Goal: Communication & Community: Participate in discussion

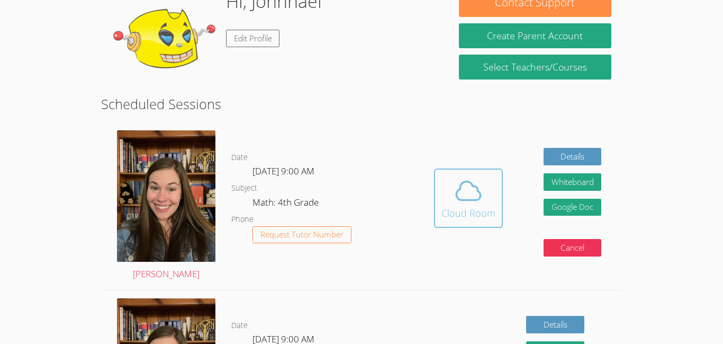
scroll to position [114, 0]
click at [468, 211] on div "Cloud Room" at bounding box center [468, 212] width 54 height 15
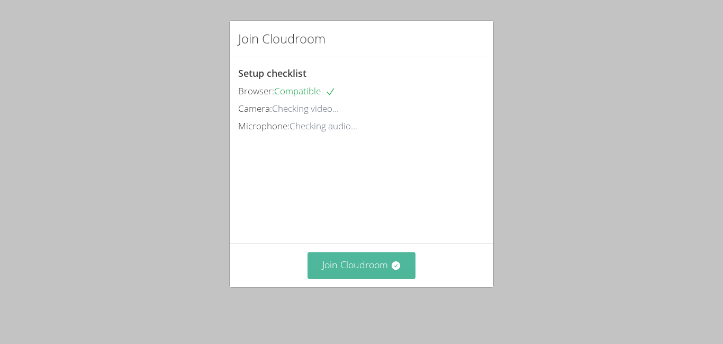
click at [359, 265] on button "Join Cloudroom" at bounding box center [362, 265] width 109 height 26
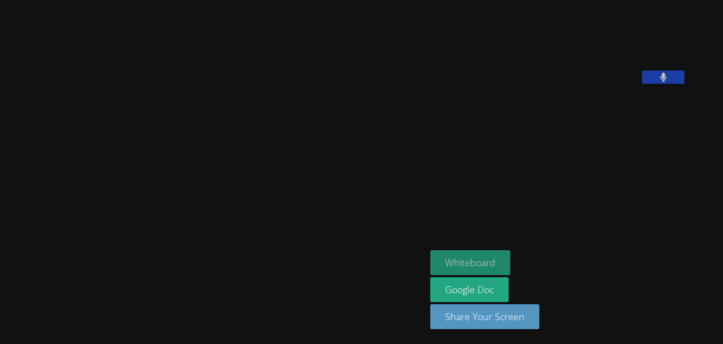
click at [475, 265] on button "Whiteboard" at bounding box center [470, 262] width 80 height 25
click at [589, 6] on video at bounding box center [509, 43] width 159 height 79
click at [506, 258] on button "Whiteboard" at bounding box center [470, 262] width 80 height 25
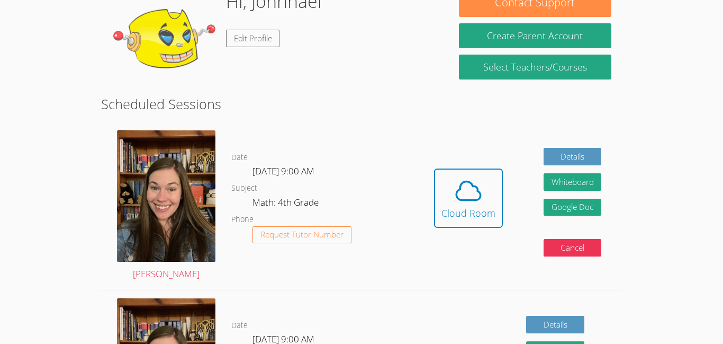
scroll to position [114, 0]
